Goal: Transaction & Acquisition: Subscribe to service/newsletter

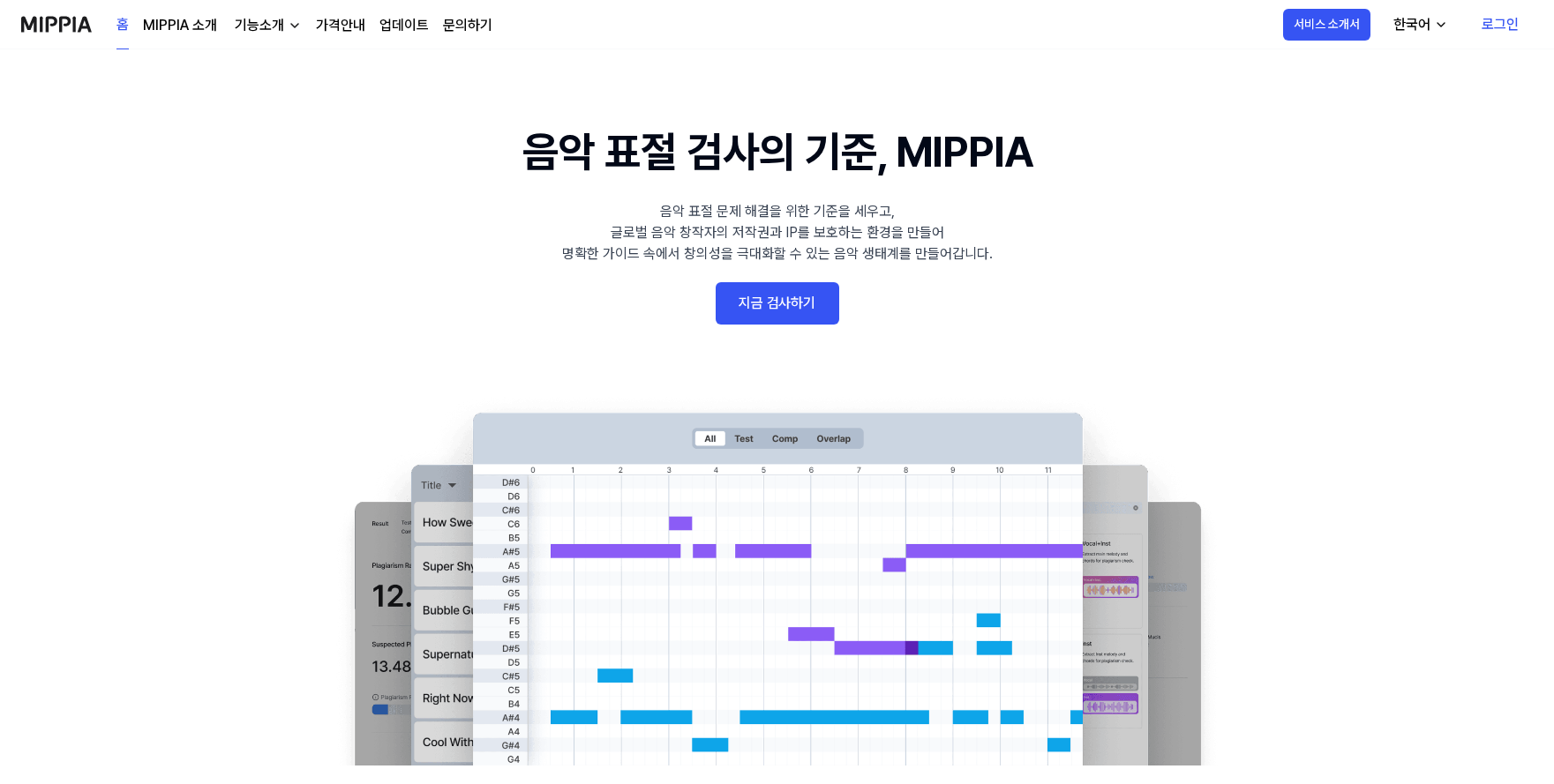
click at [343, 21] on link "가격안내" at bounding box center [340, 25] width 50 height 21
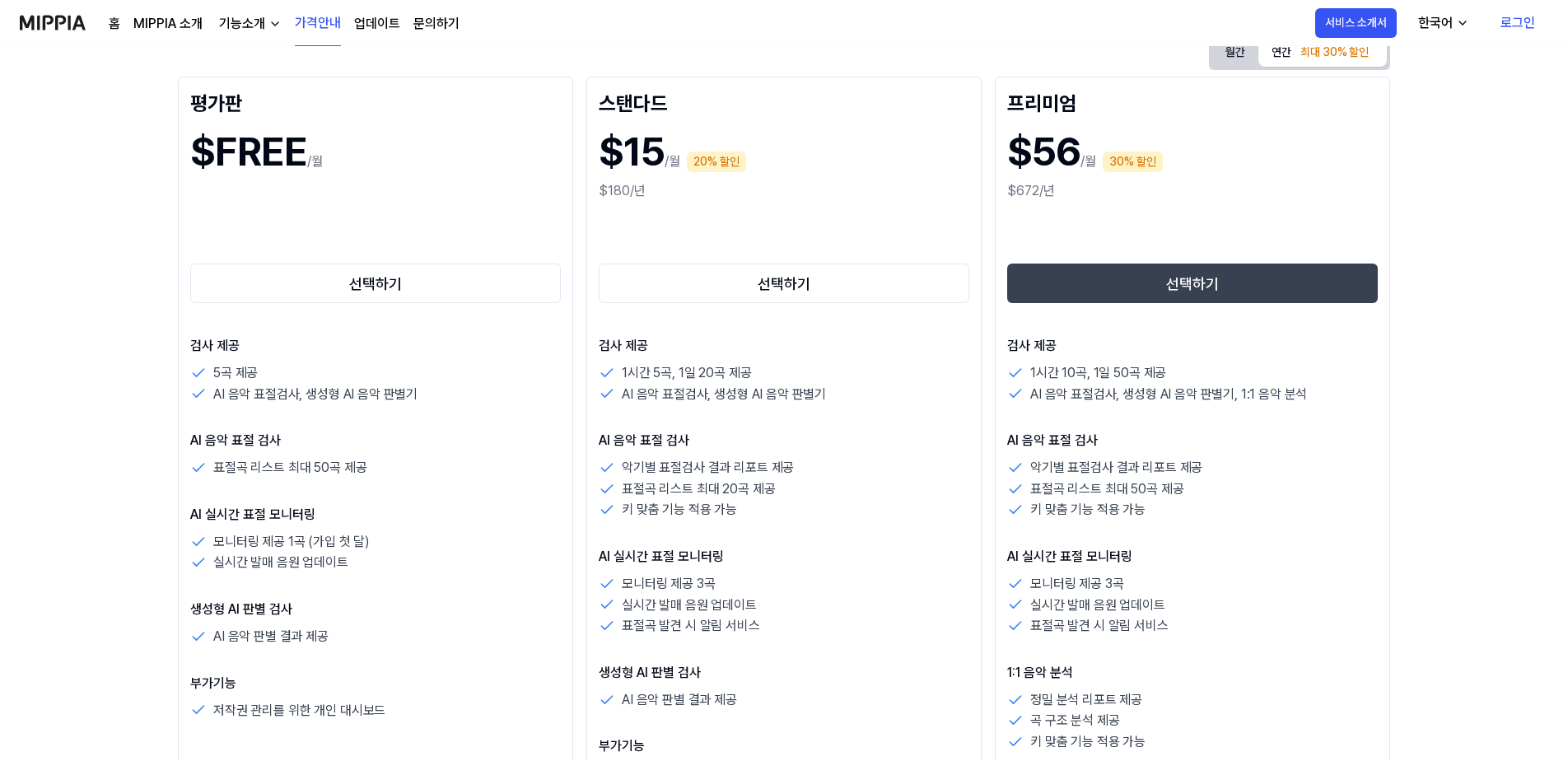
scroll to position [165, 0]
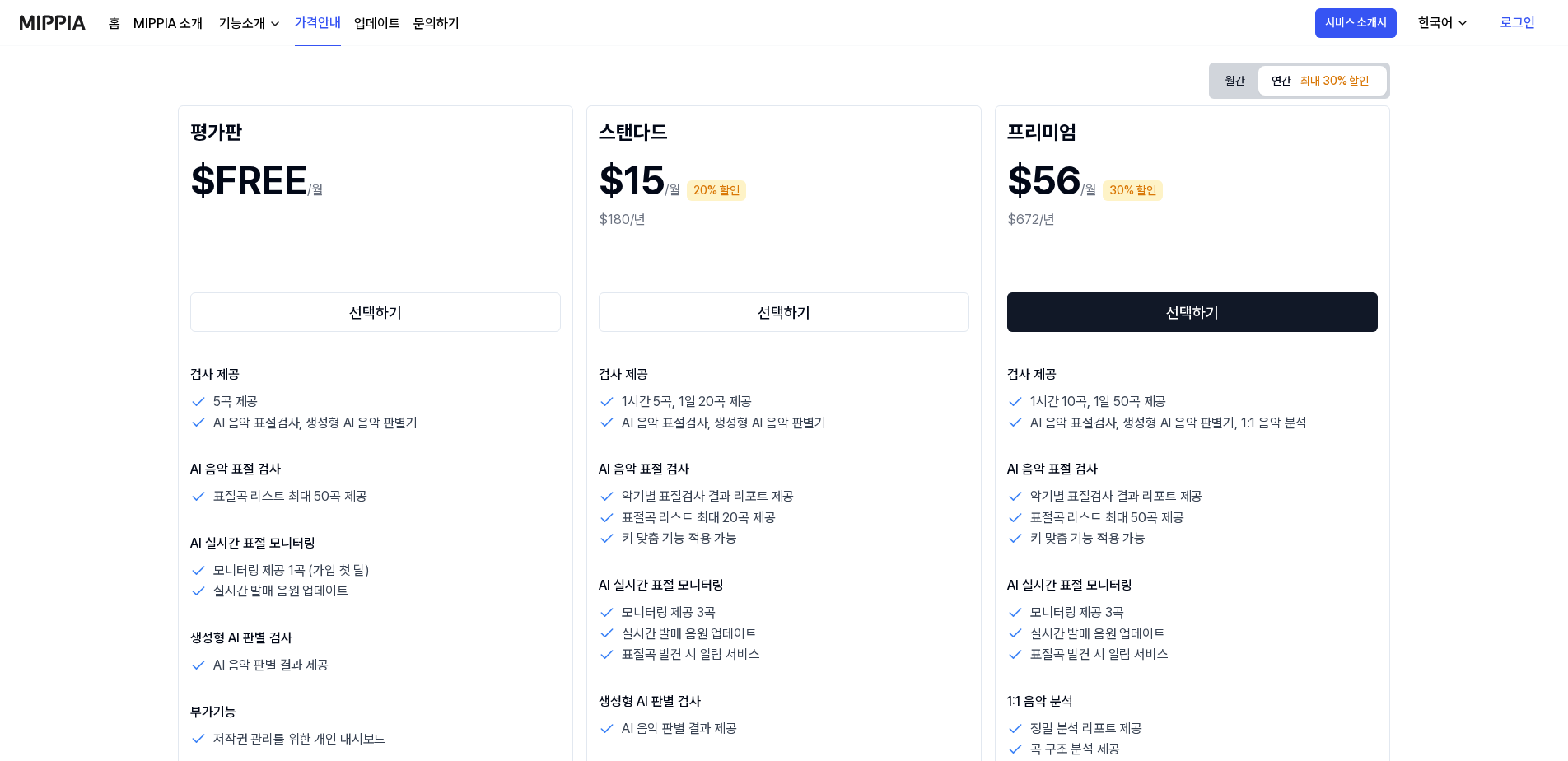
click at [1177, 311] on button "선택하기" at bounding box center [1193, 312] width 371 height 40
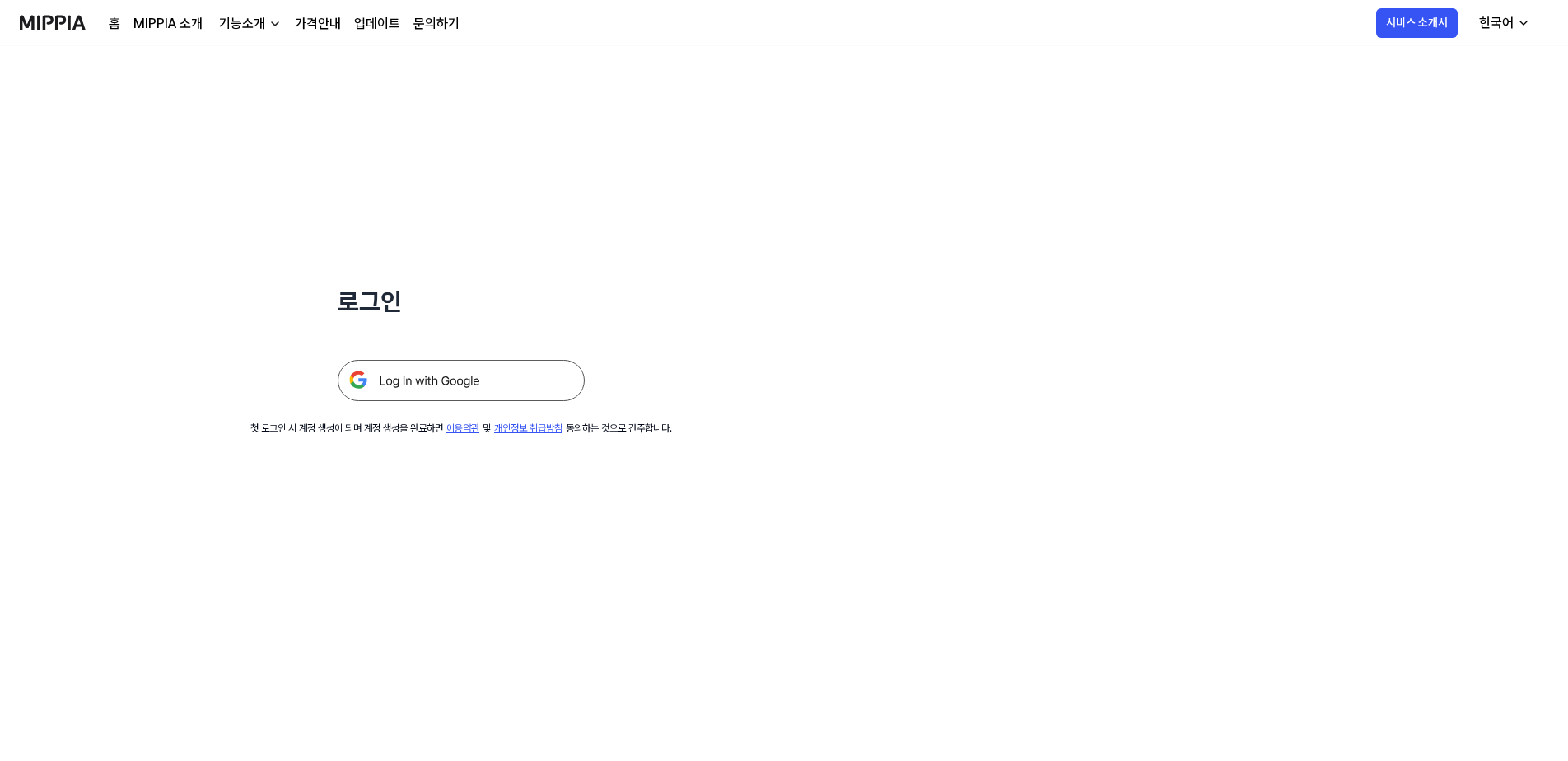
click at [394, 395] on img at bounding box center [461, 380] width 247 height 41
click at [399, 378] on img at bounding box center [461, 380] width 247 height 41
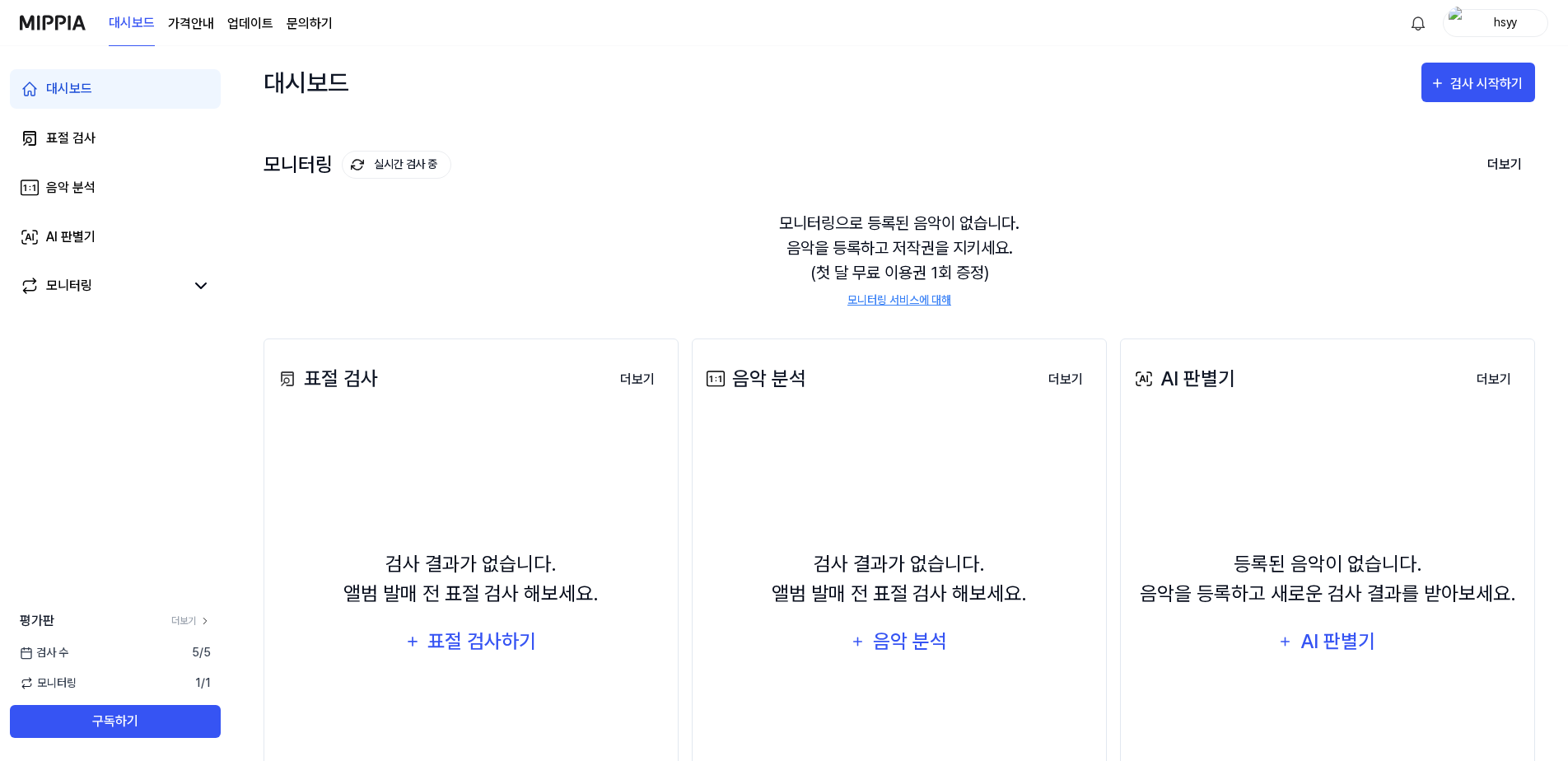
click at [187, 23] on page\) "가격안내" at bounding box center [190, 24] width 46 height 20
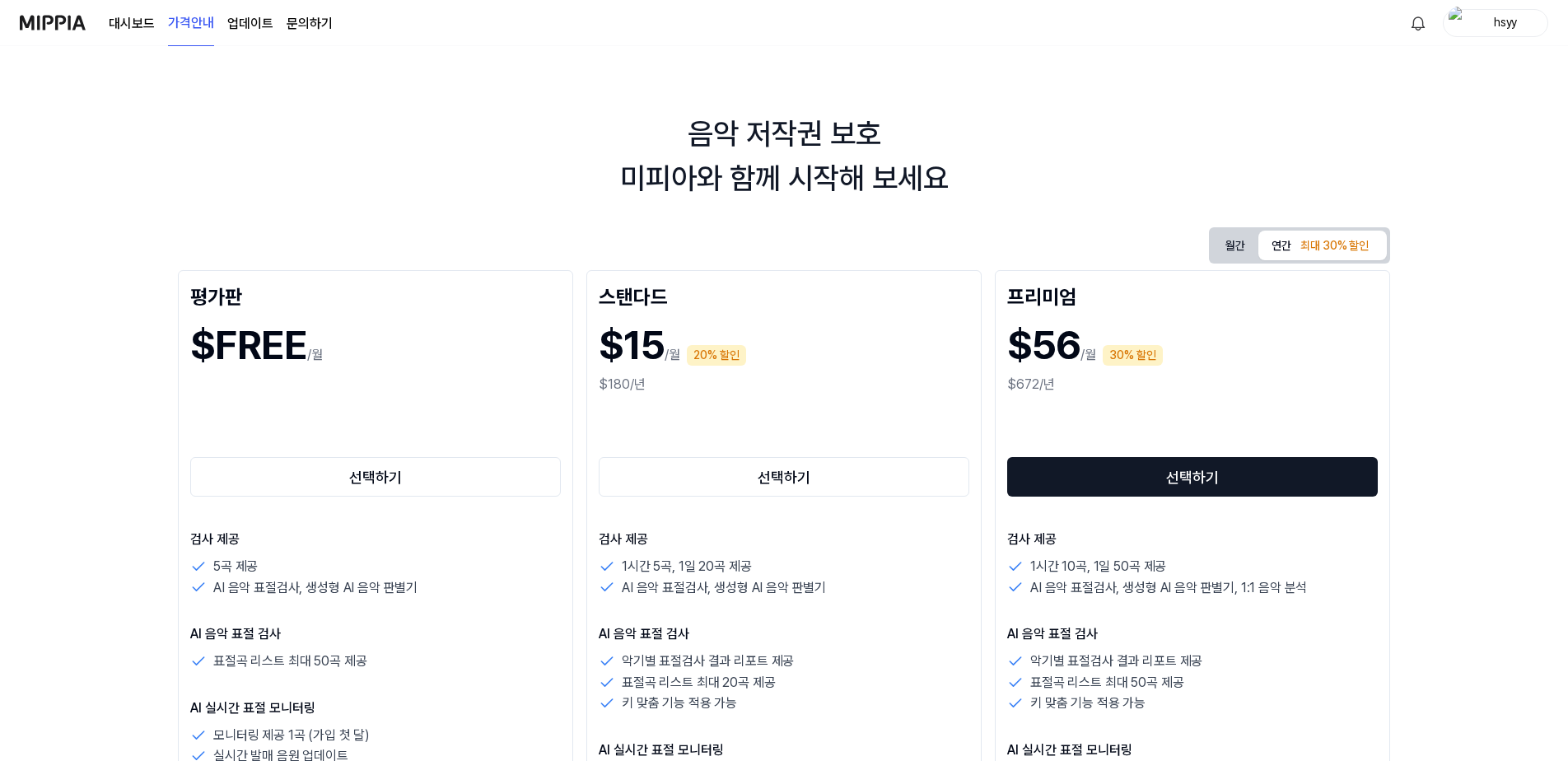
click at [1084, 477] on button "선택하기" at bounding box center [1193, 477] width 371 height 40
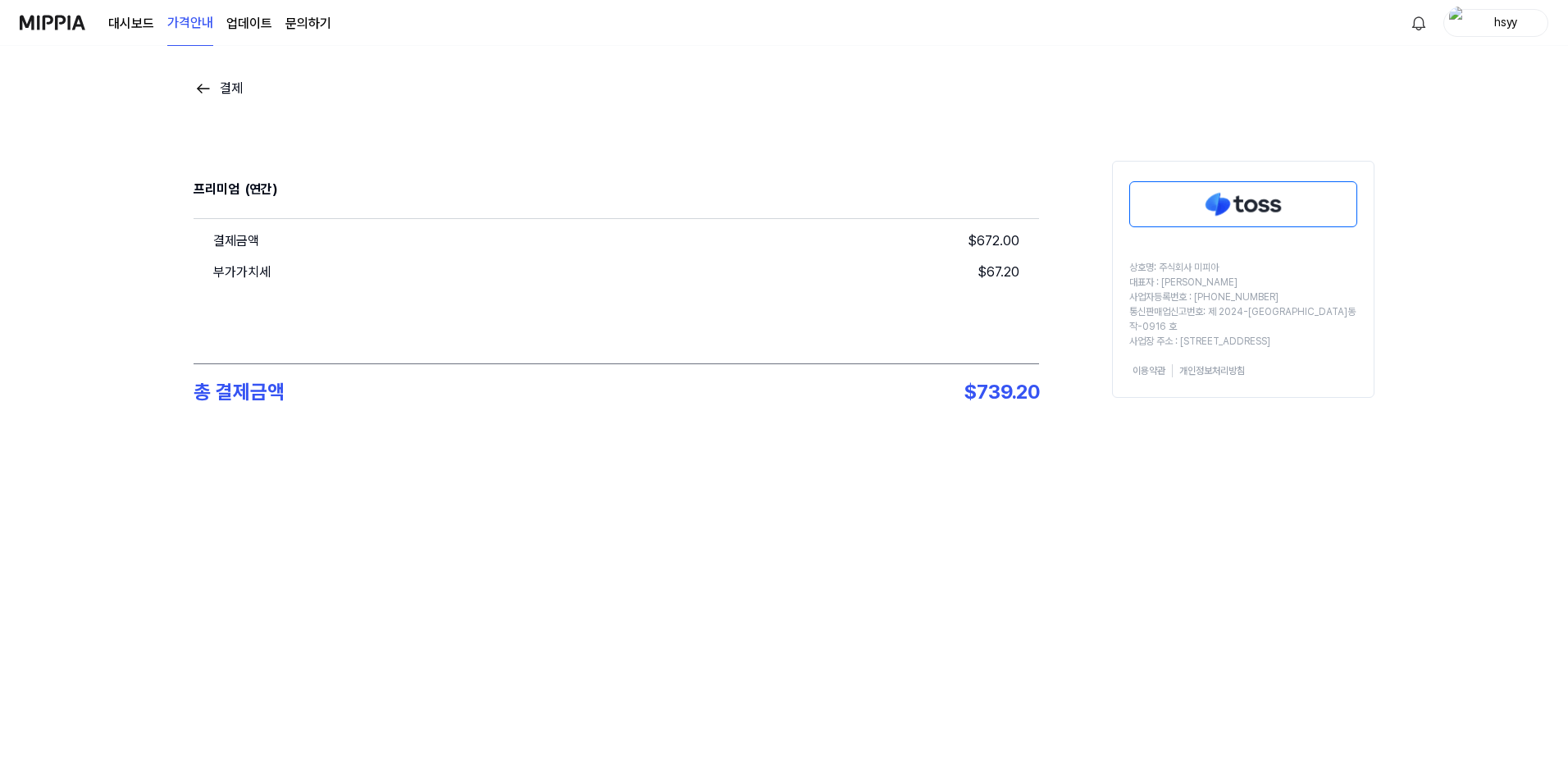
click at [205, 88] on img at bounding box center [203, 89] width 20 height 20
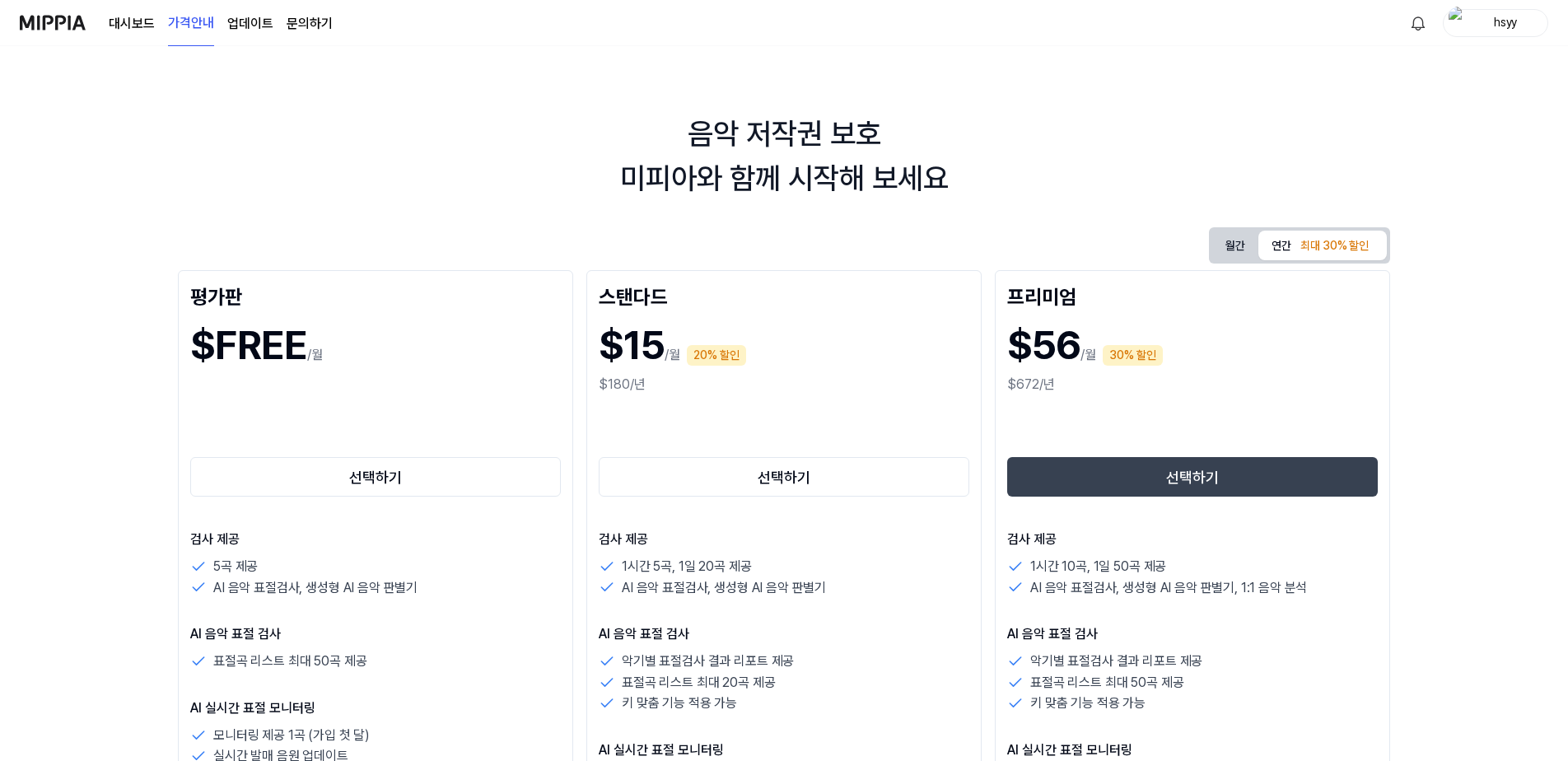
click at [1240, 249] on button "월간" at bounding box center [1235, 246] width 46 height 31
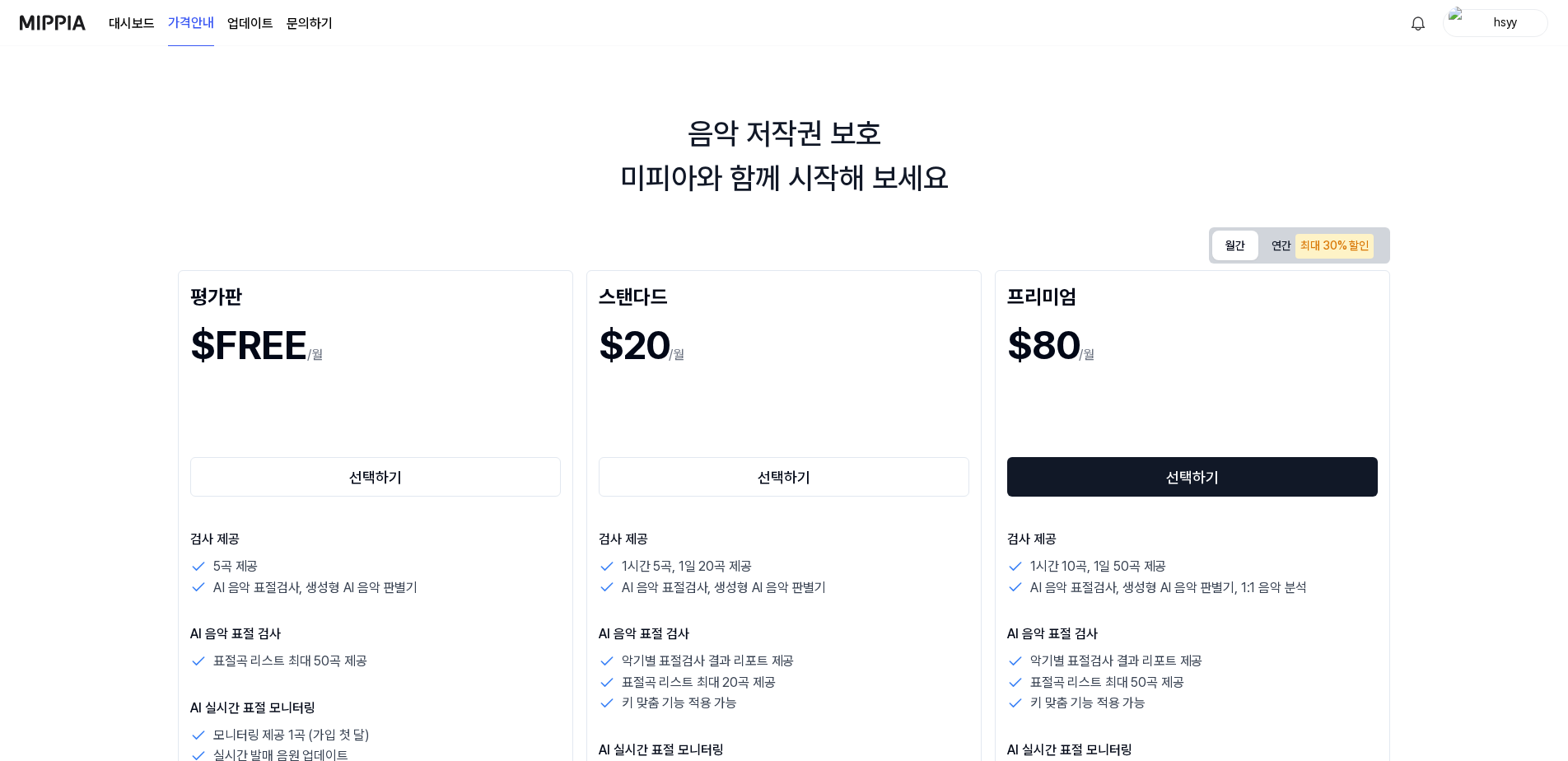
click at [1095, 472] on button "선택하기" at bounding box center [1193, 477] width 371 height 40
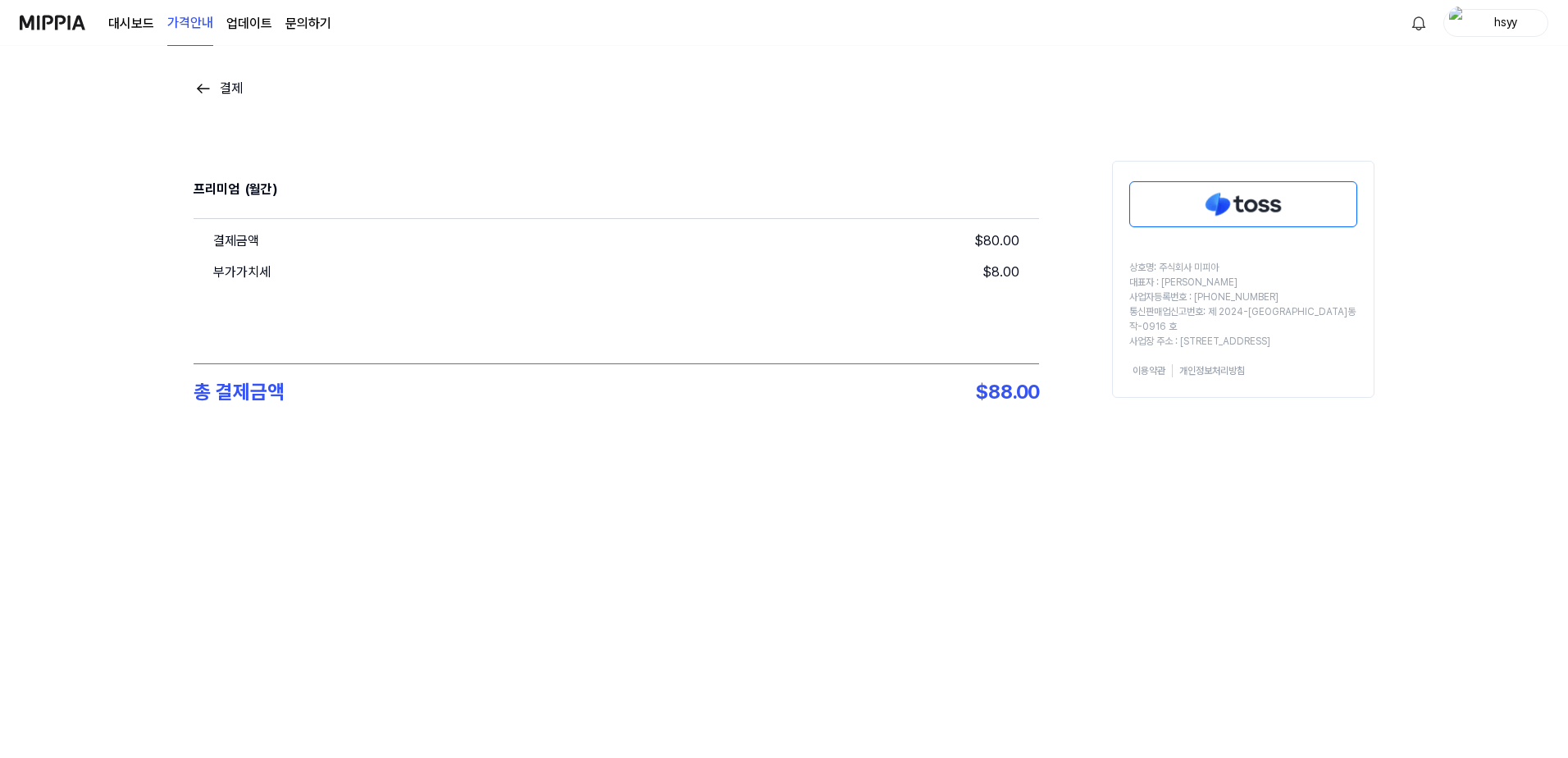
click at [202, 89] on img at bounding box center [203, 89] width 20 height 20
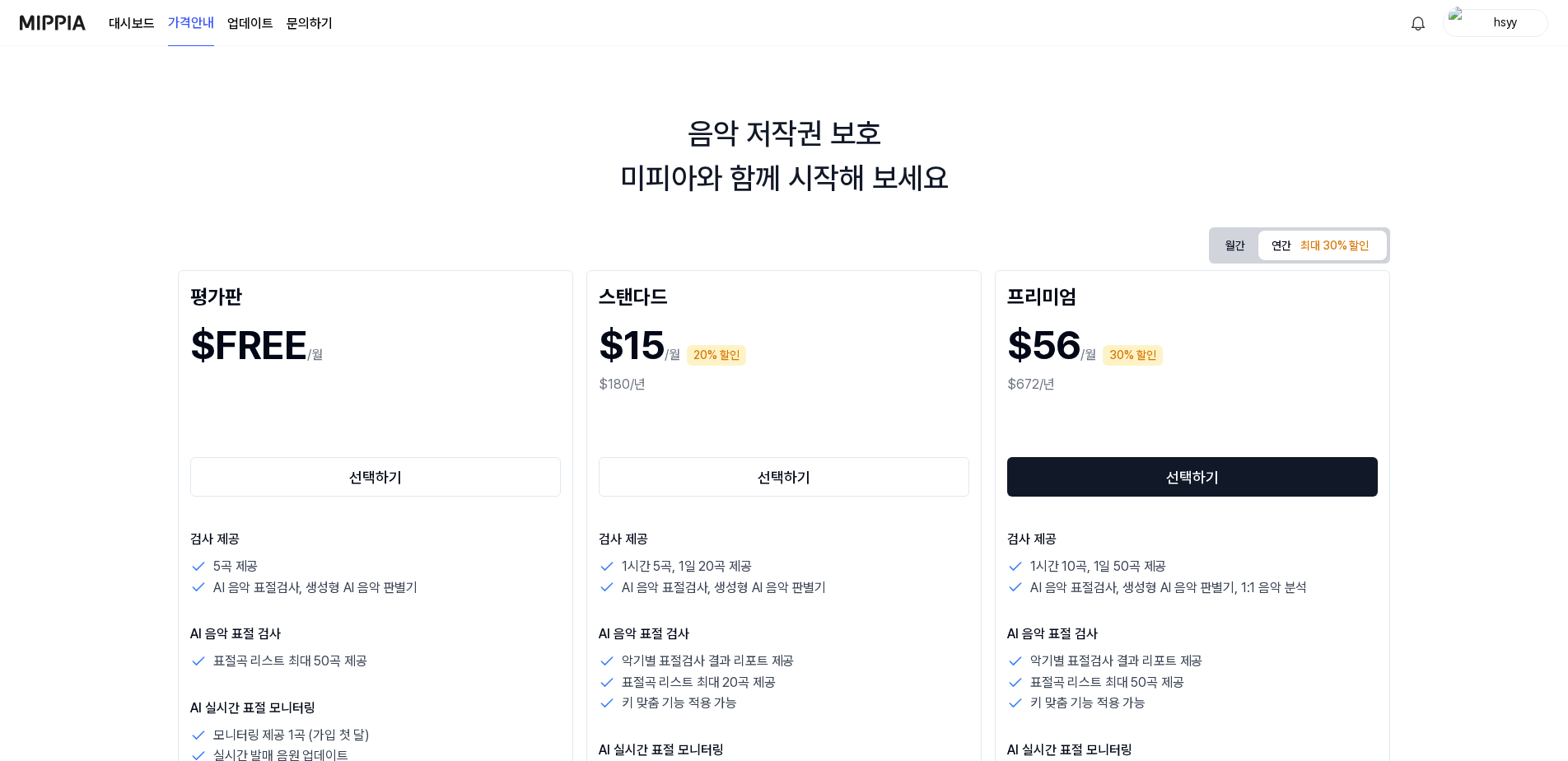
click at [1140, 482] on button "선택하기" at bounding box center [1193, 477] width 371 height 40
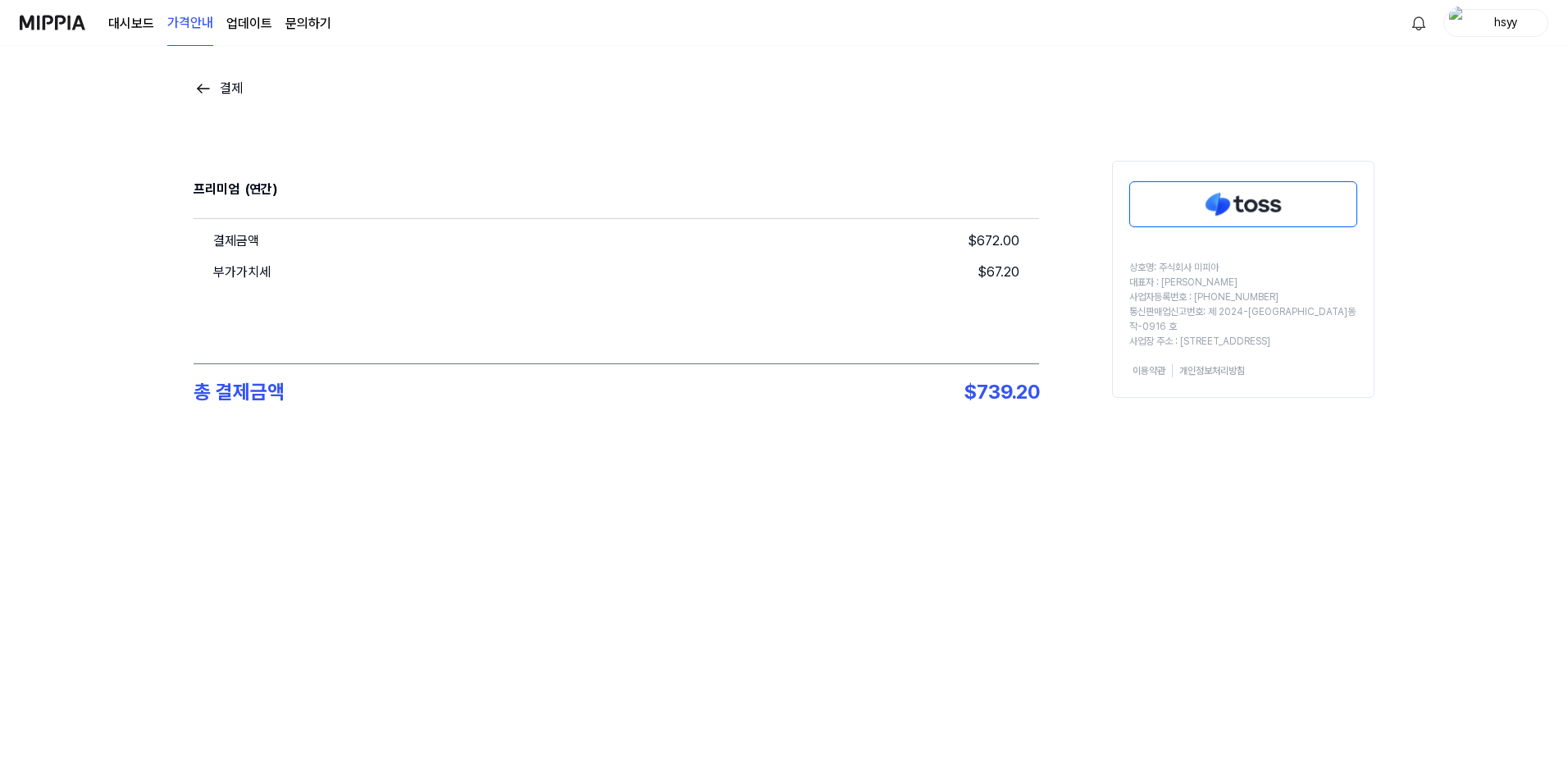
click at [205, 87] on img at bounding box center [203, 89] width 20 height 20
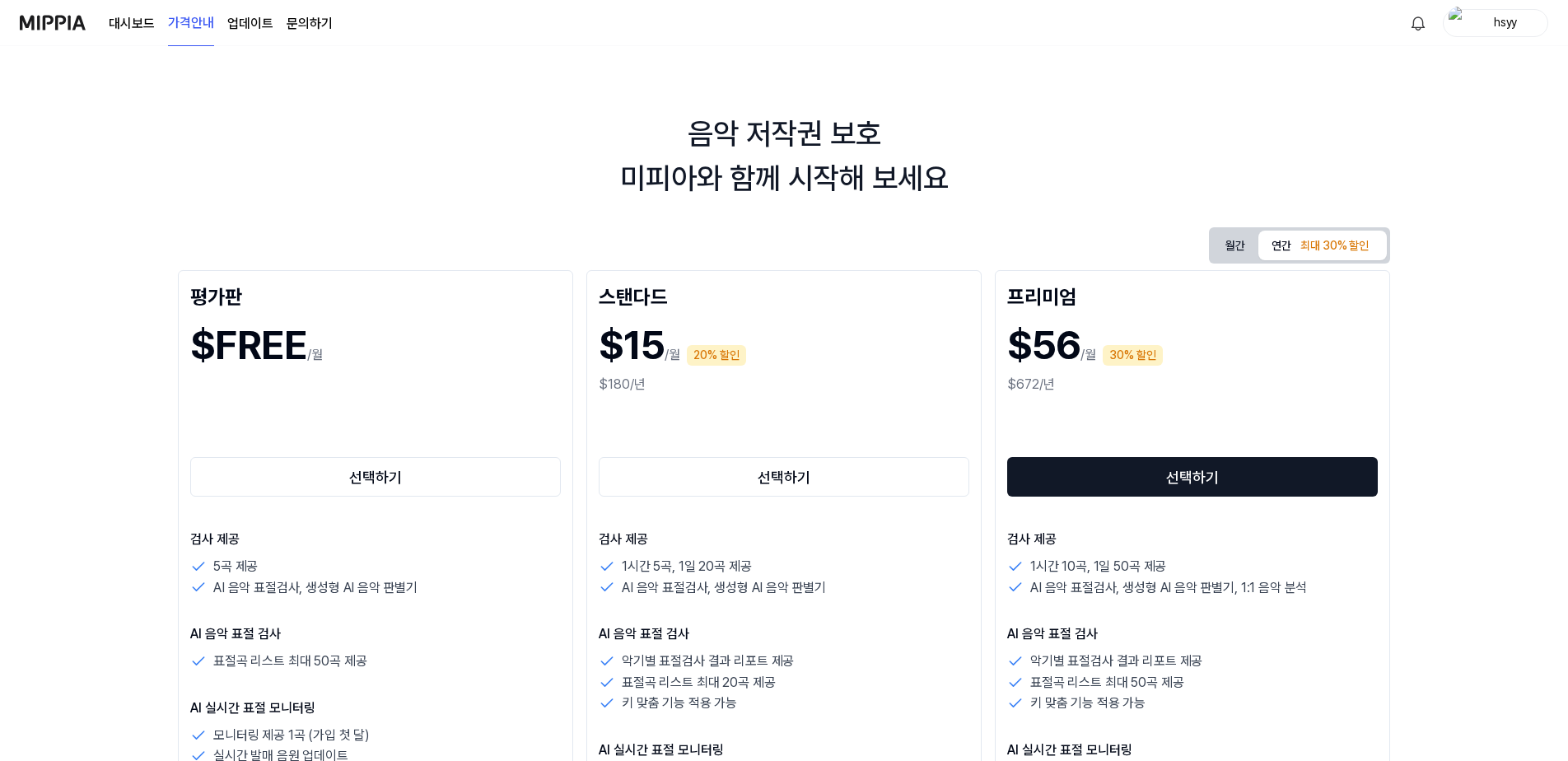
click at [1028, 480] on button "선택하기" at bounding box center [1193, 477] width 371 height 40
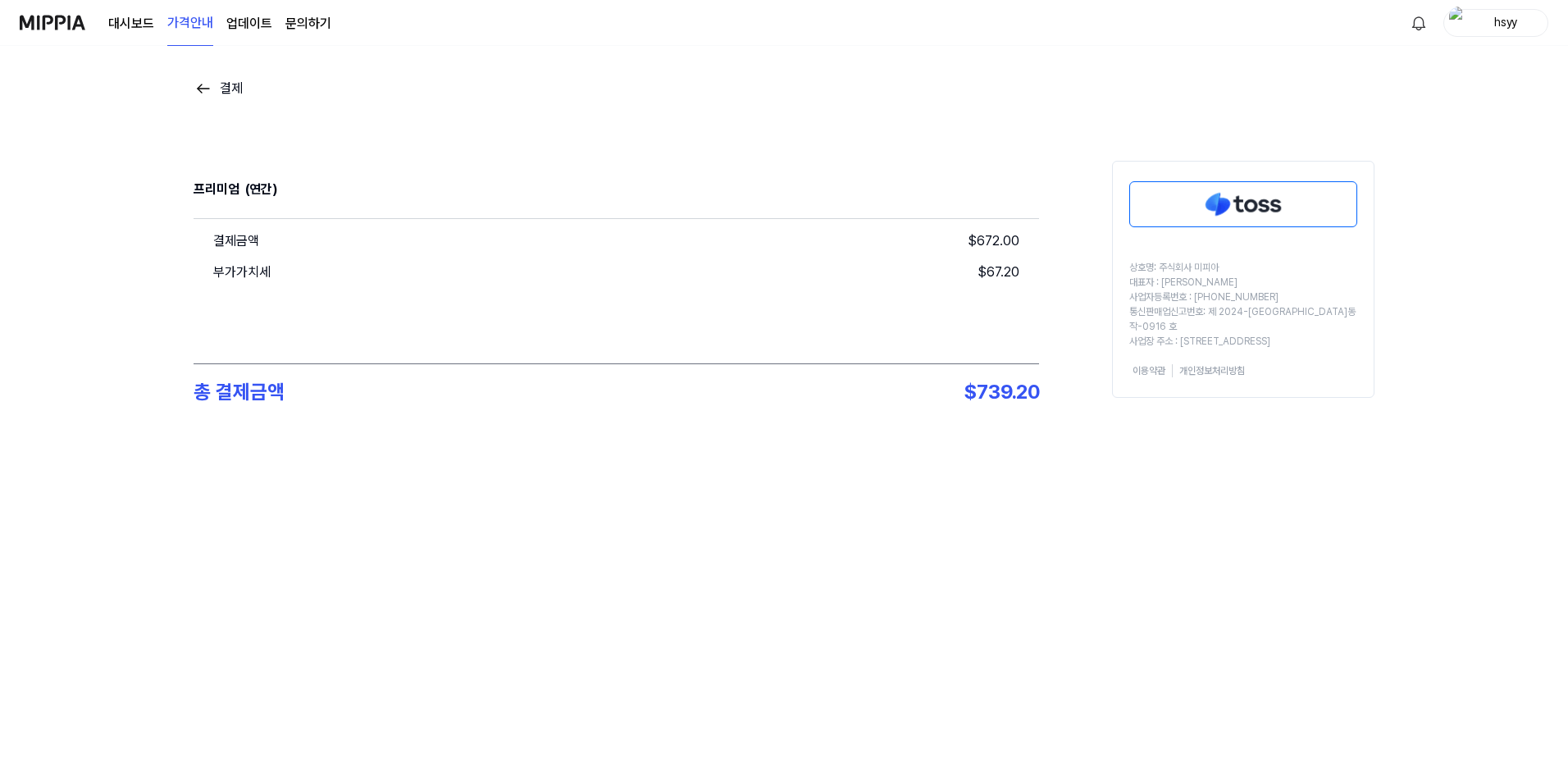
click at [209, 87] on img at bounding box center [203, 89] width 20 height 20
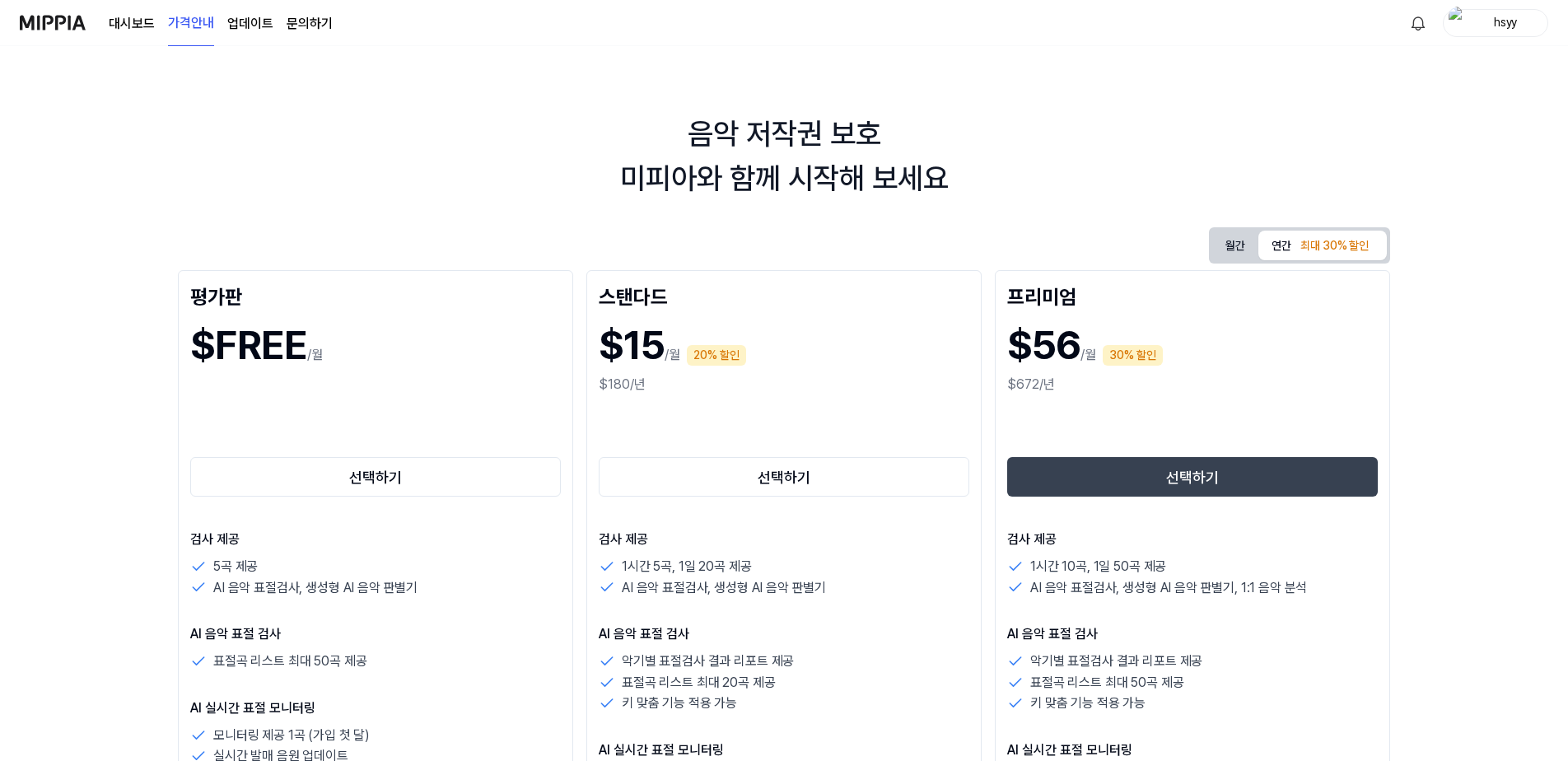
click at [1222, 248] on button "월간" at bounding box center [1235, 246] width 46 height 31
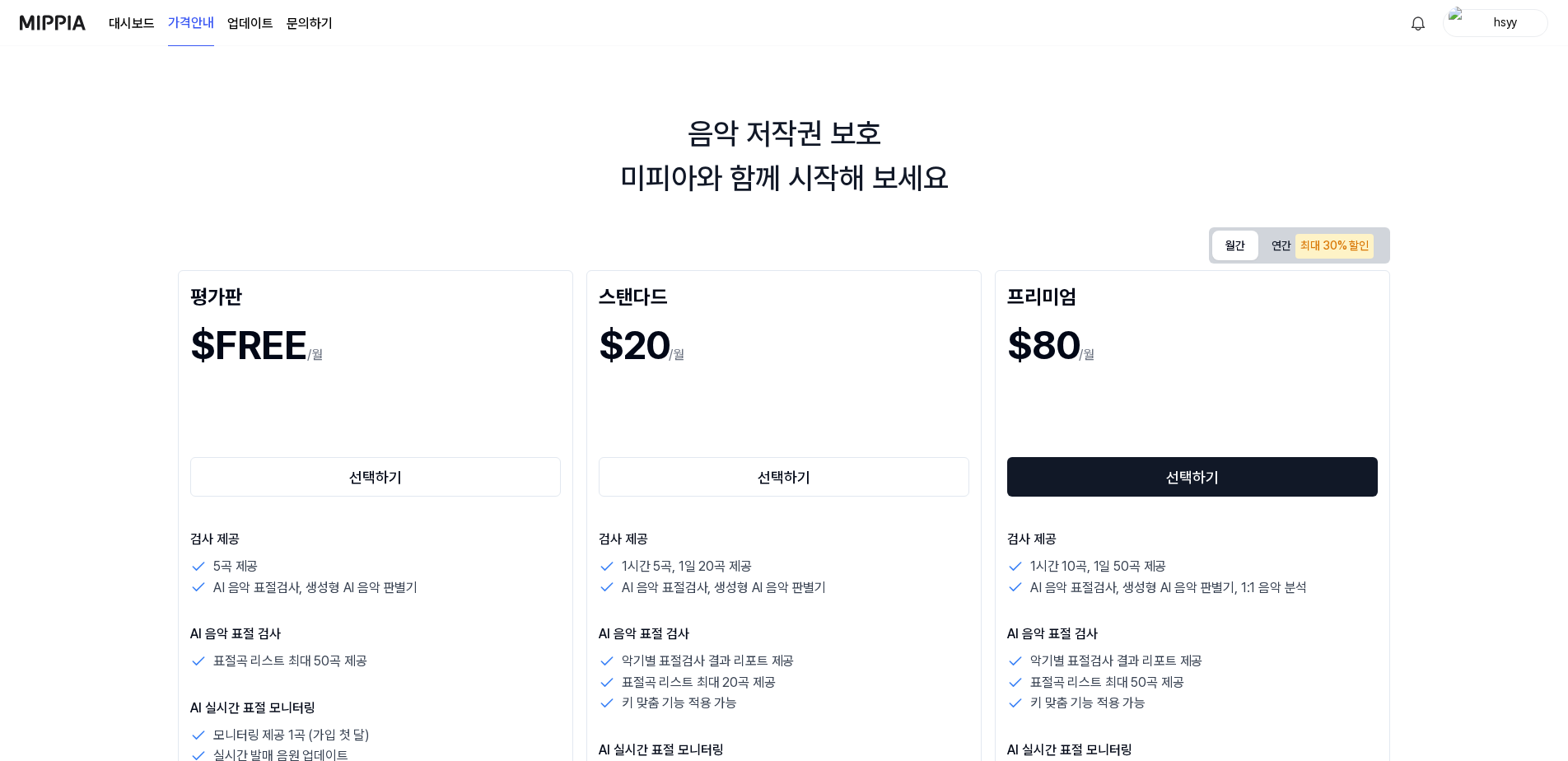
click at [1115, 469] on button "선택하기" at bounding box center [1193, 477] width 371 height 40
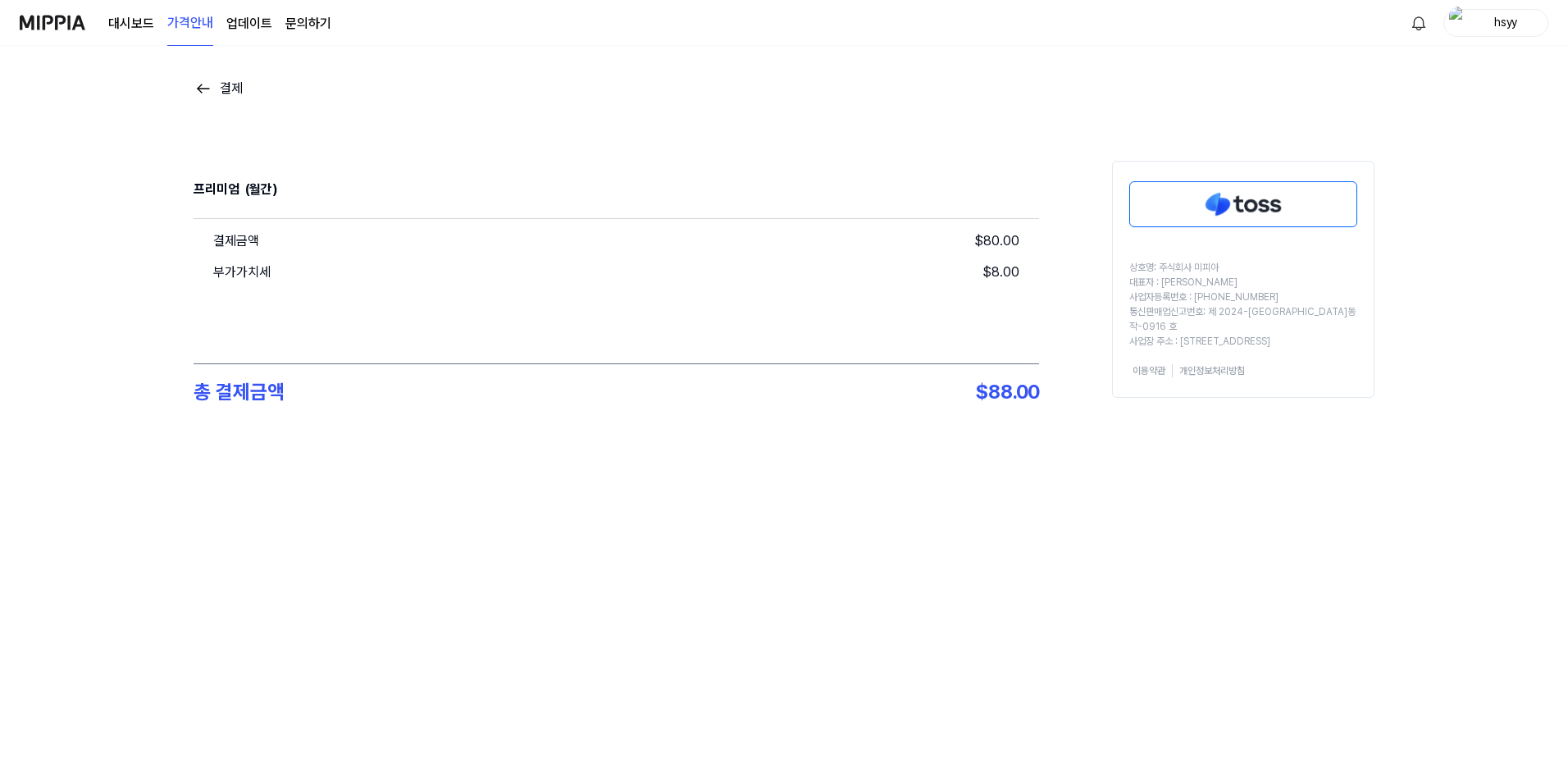
click at [198, 88] on img at bounding box center [203, 89] width 20 height 20
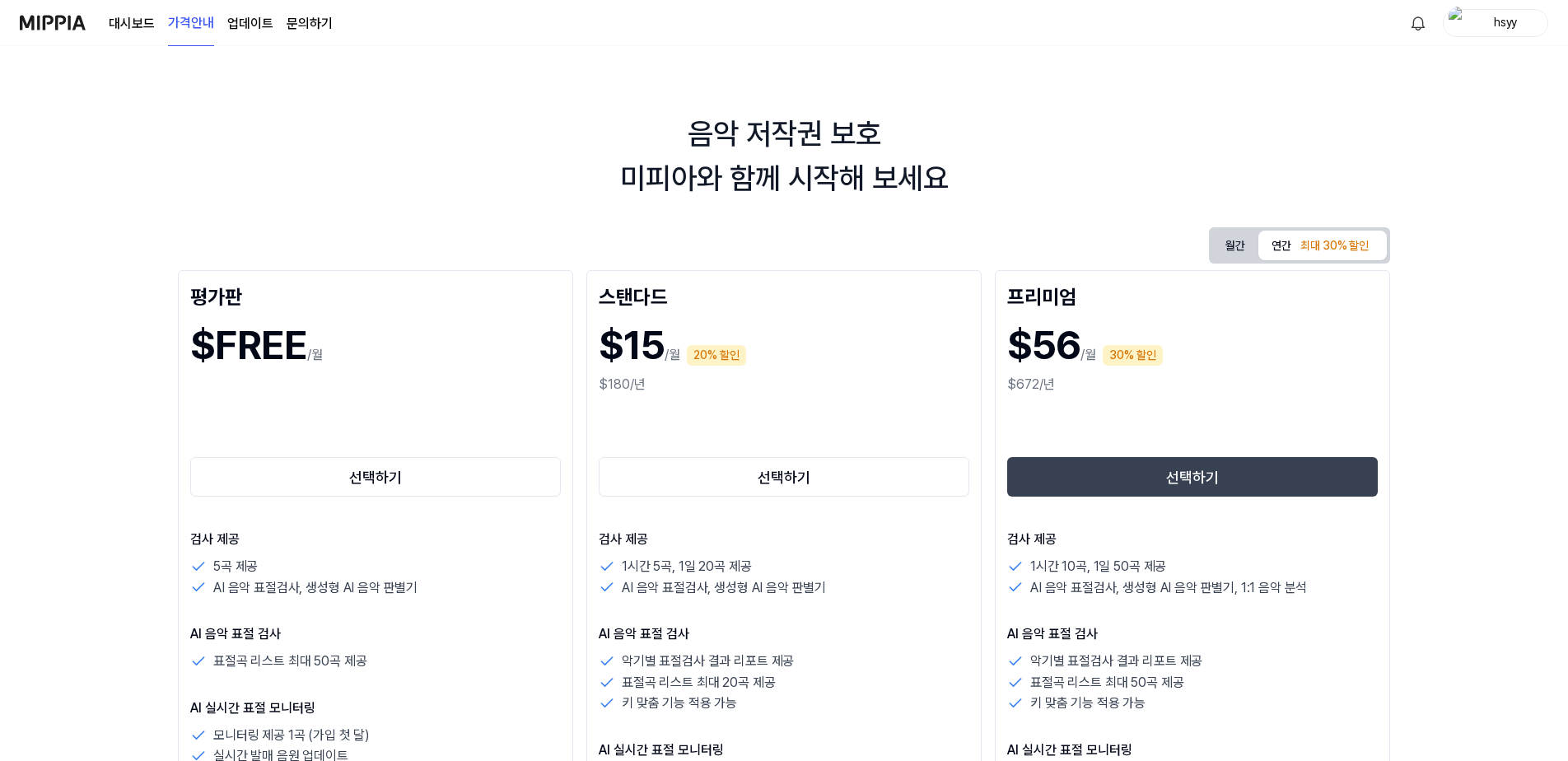
click at [1269, 248] on button "연간 최대 30% 할인" at bounding box center [1323, 245] width 129 height 30
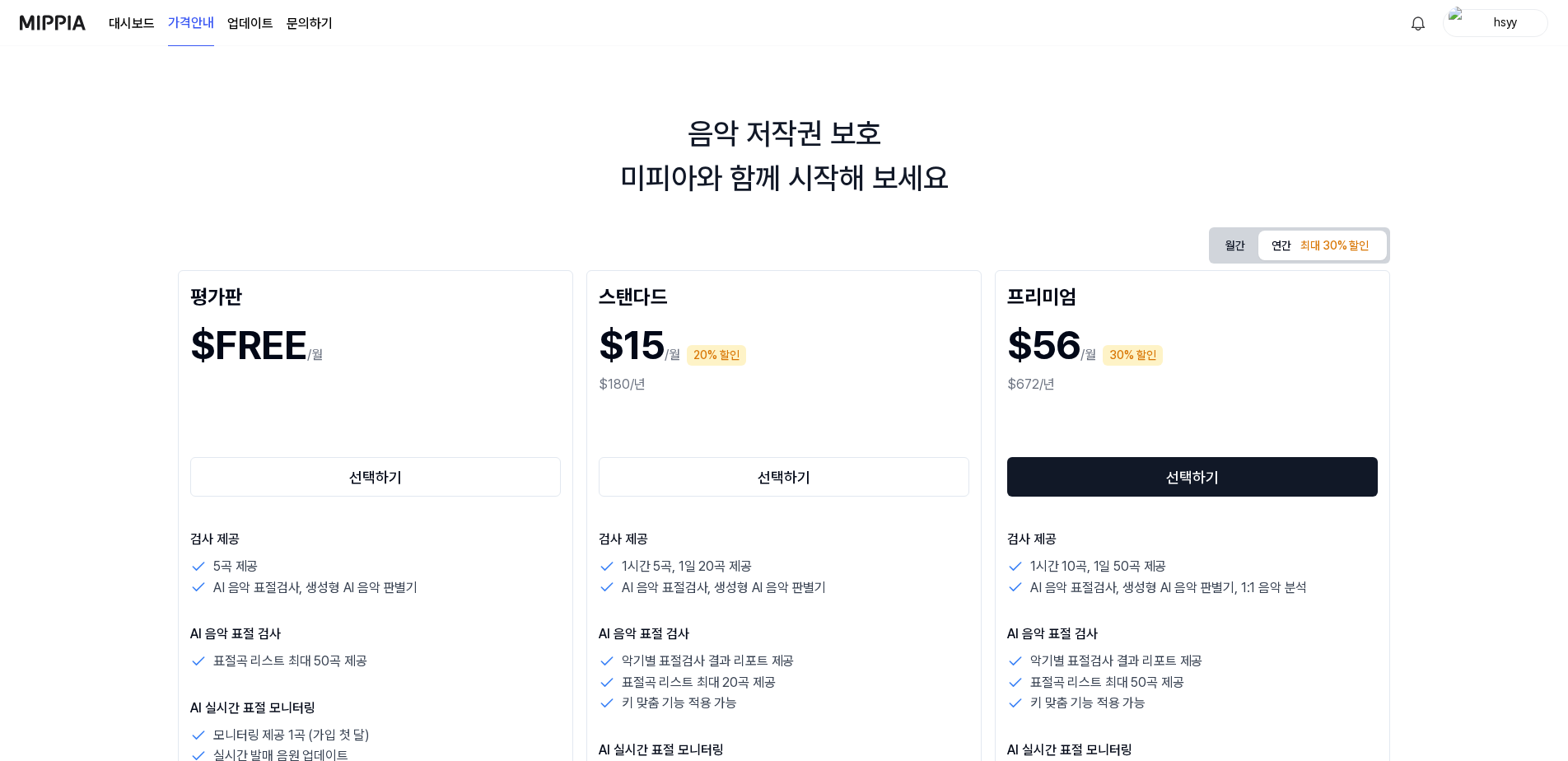
click at [1192, 480] on button "선택하기" at bounding box center [1193, 477] width 371 height 40
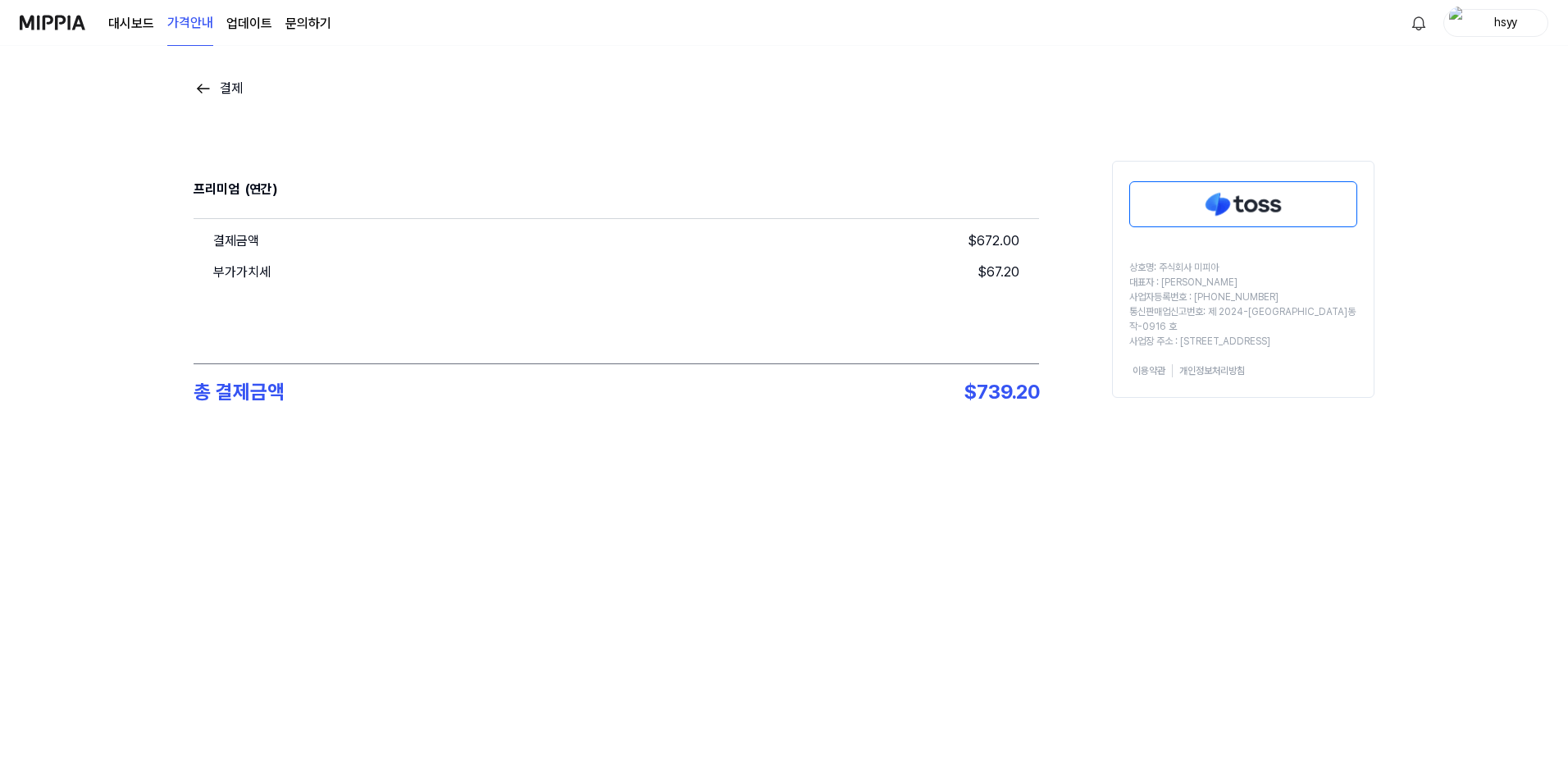
click at [1231, 208] on img at bounding box center [1243, 204] width 227 height 44
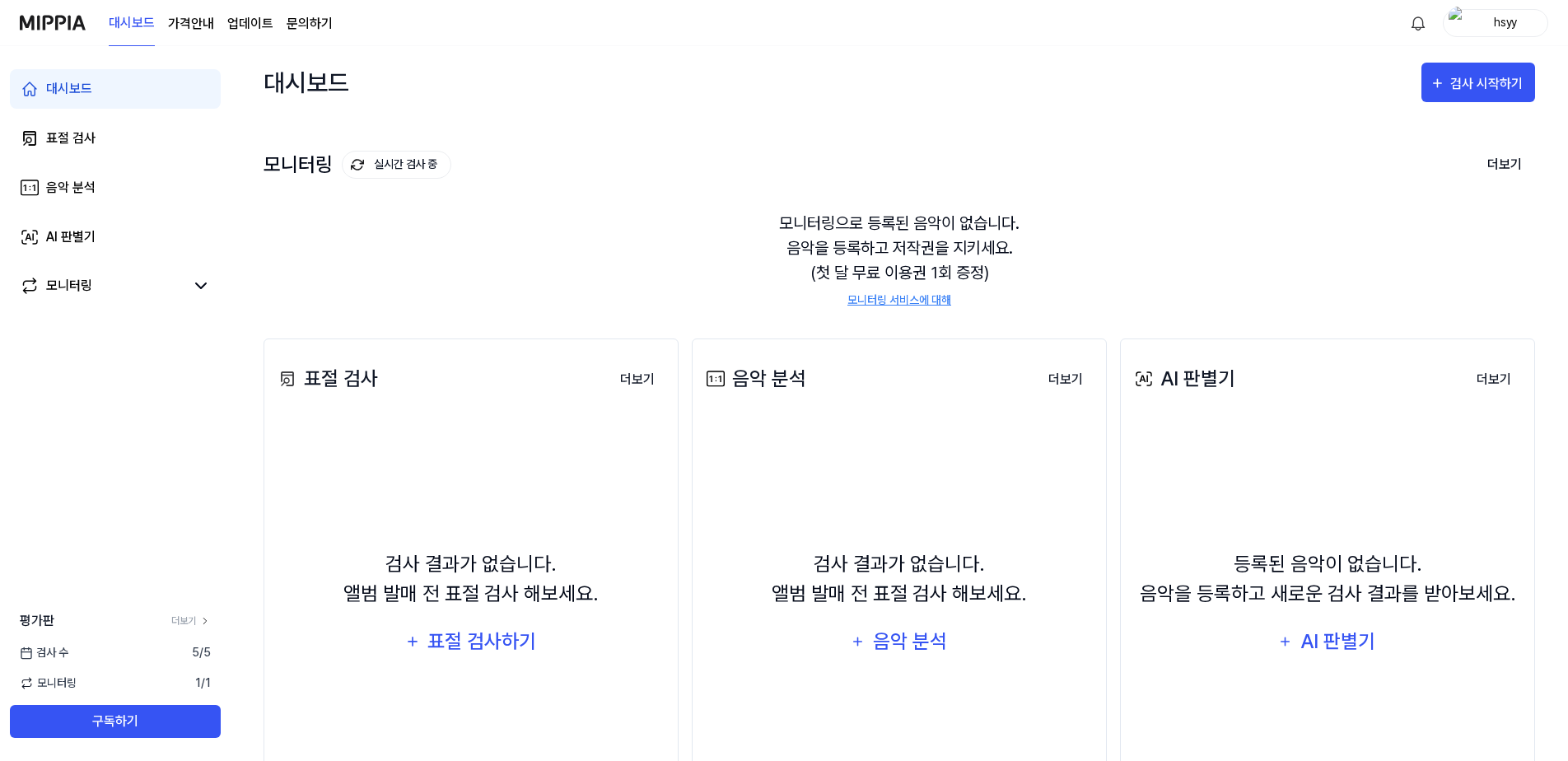
click at [207, 23] on page\) "가격안내" at bounding box center [190, 24] width 46 height 20
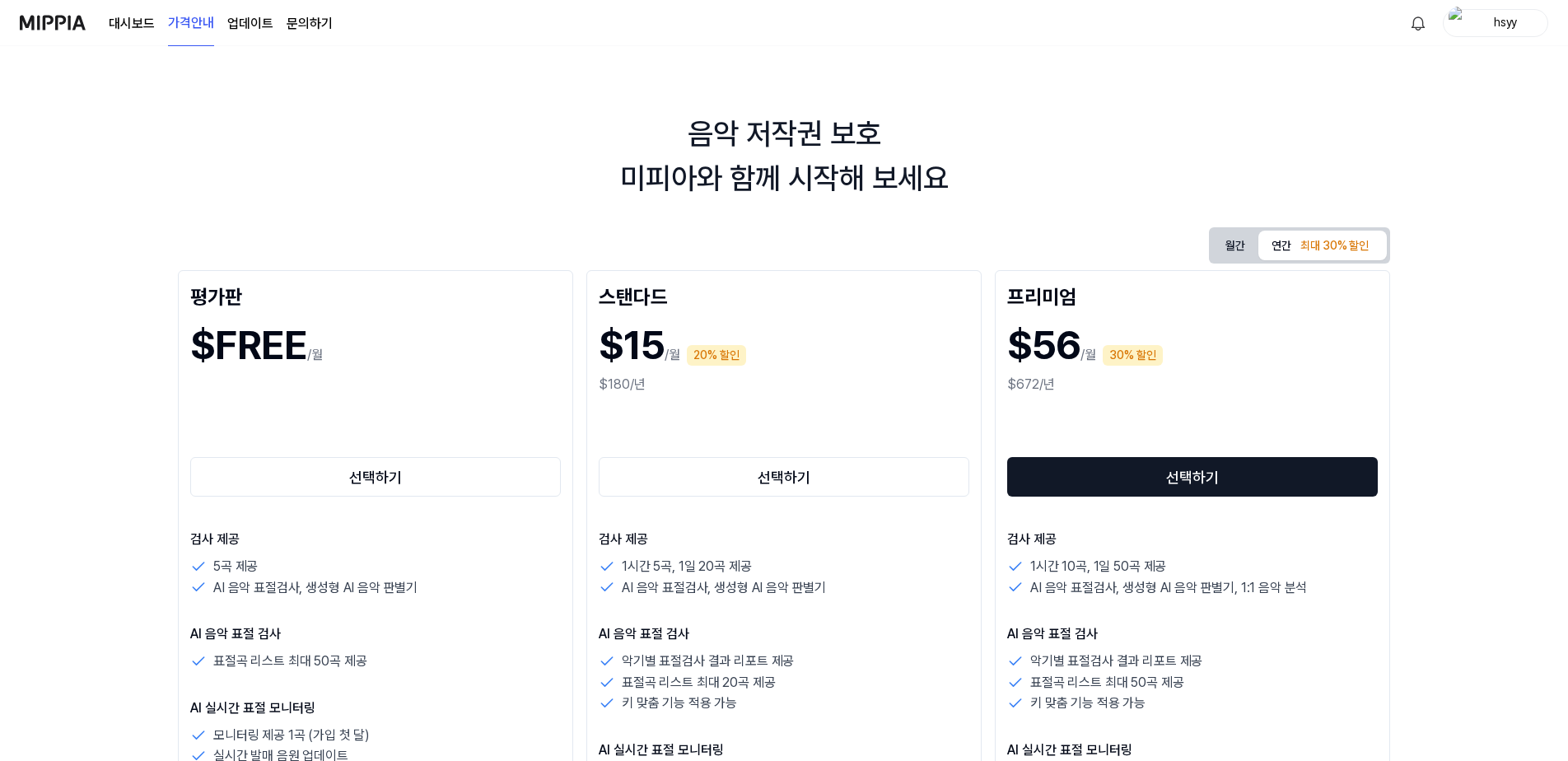
click at [1247, 476] on button "선택하기" at bounding box center [1193, 477] width 371 height 40
